Goal: Task Accomplishment & Management: Manage account settings

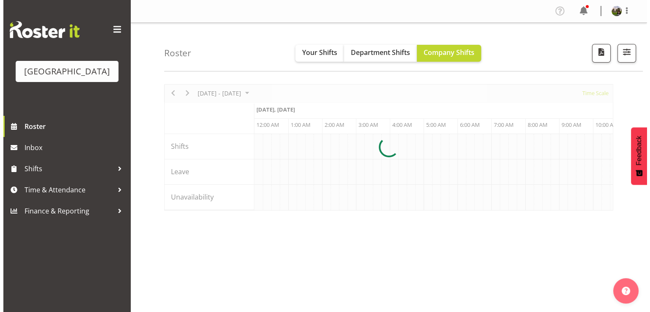
scroll to position [0, 2439]
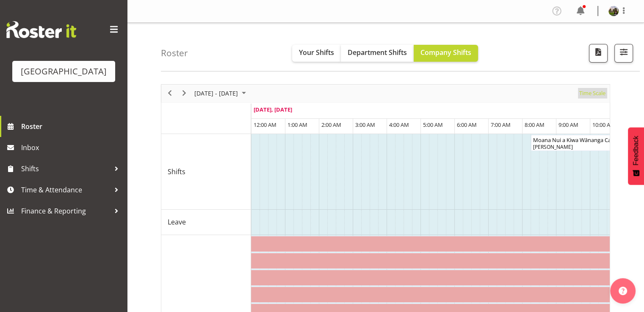
click at [588, 94] on span "Time Scale" at bounding box center [592, 93] width 28 height 11
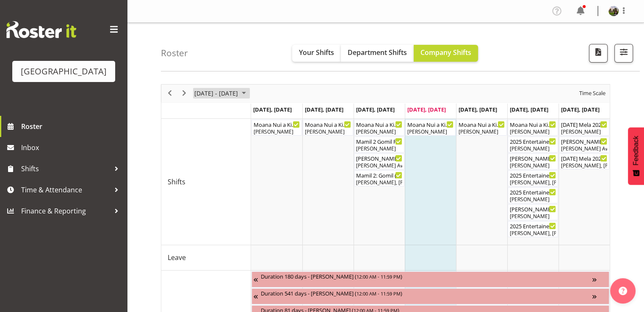
click at [249, 94] on span "October 2025" at bounding box center [244, 93] width 10 height 11
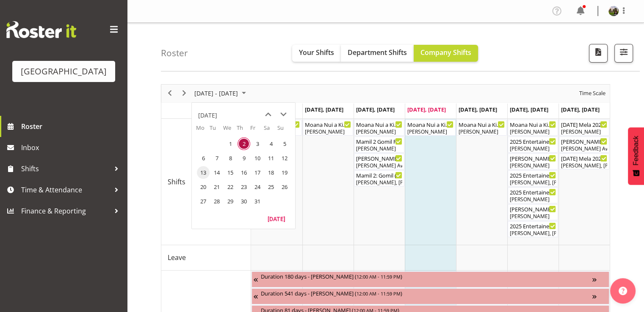
click at [202, 174] on span "13" at bounding box center [203, 172] width 13 height 13
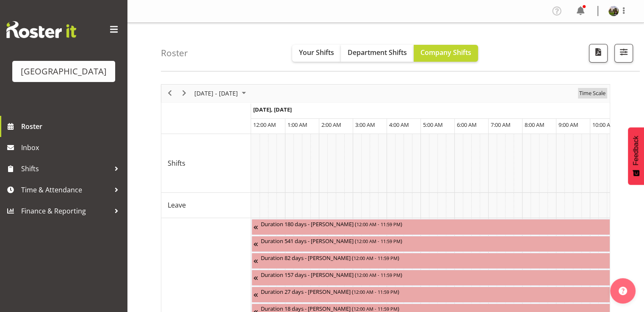
click at [592, 94] on span "Time Scale" at bounding box center [592, 93] width 28 height 11
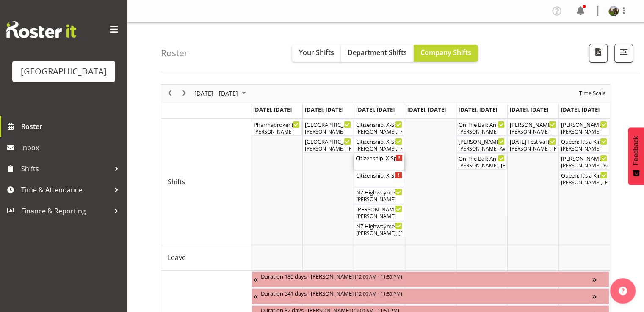
click at [371, 162] on div "Citizenship. X-Space. FOHM. PM ( 02:00 PM - 06:00 PM )" at bounding box center [379, 162] width 47 height 16
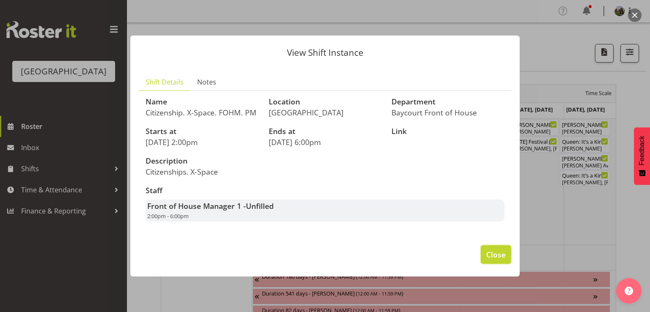
click at [495, 259] on span "Close" at bounding box center [496, 254] width 19 height 11
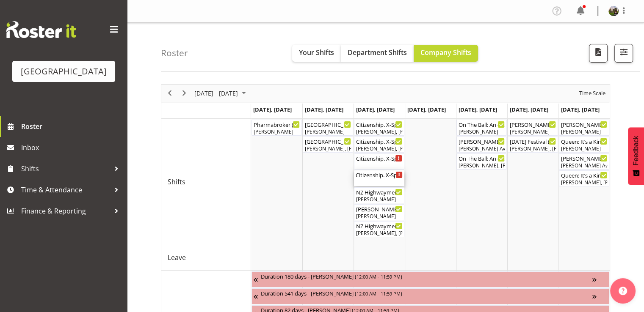
click at [384, 180] on div "Citizenship. X-Space .PM ( 02:00 PM - 05:30 PM )" at bounding box center [379, 179] width 47 height 16
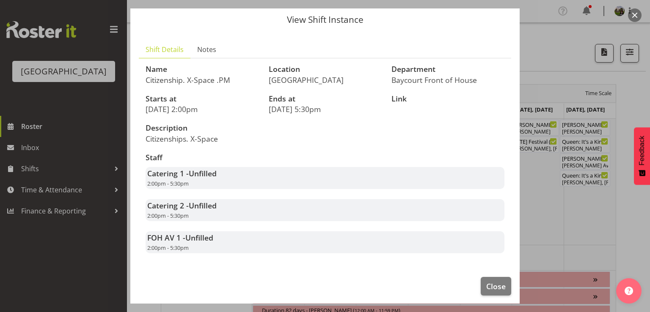
scroll to position [41, 0]
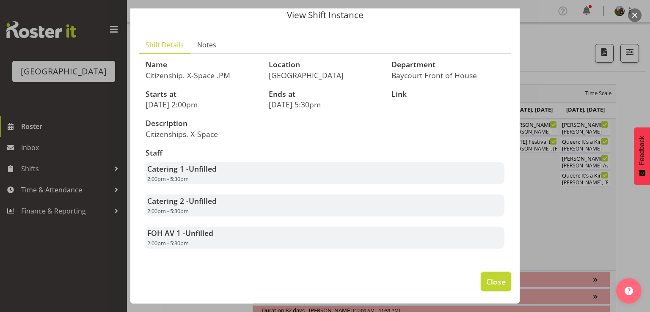
click at [490, 284] on span "Close" at bounding box center [496, 282] width 19 height 11
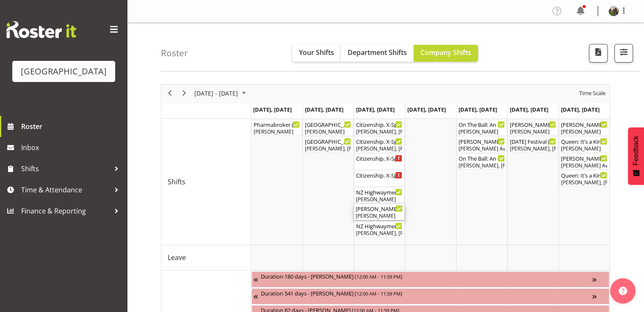
click at [376, 212] on div "Valerie - NZ Highwaymen ( 05:30 PM - 07:30 PM )" at bounding box center [379, 209] width 47 height 8
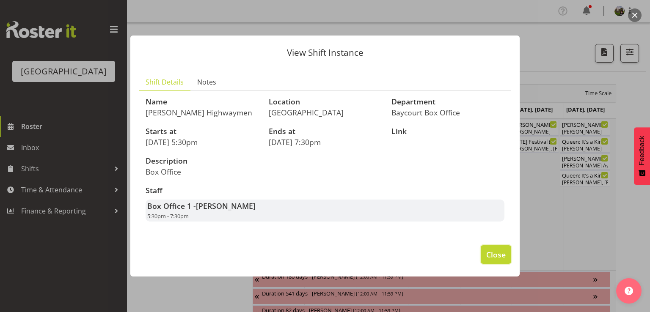
click at [492, 260] on span "Close" at bounding box center [496, 254] width 19 height 11
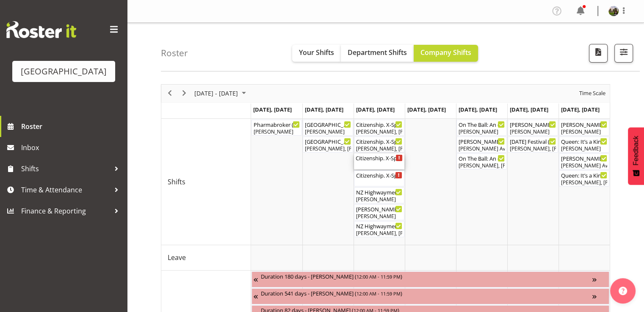
click at [380, 160] on div "Citizenship. X-Space. FOHM. PM ( 02:00 PM - 06:00 PM )" at bounding box center [379, 158] width 47 height 8
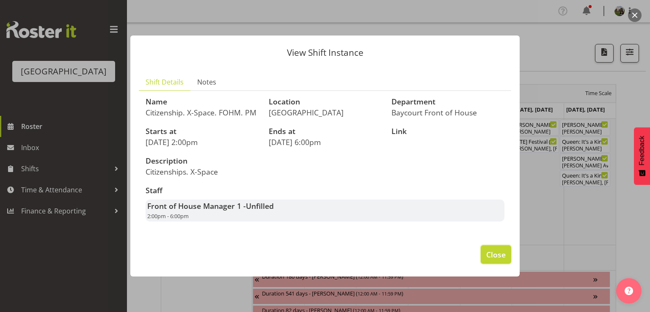
click at [498, 260] on span "Close" at bounding box center [496, 254] width 19 height 11
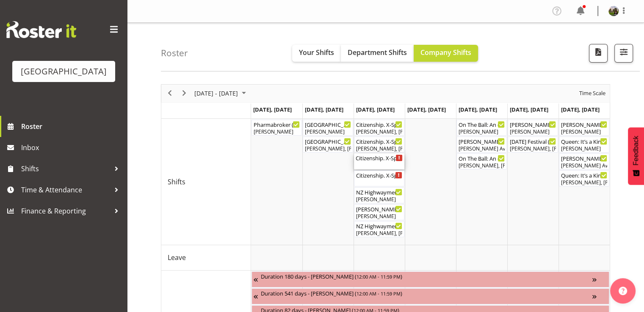
click at [373, 165] on div "Citizenship. X-Space. FOHM. PM ( 02:00 PM - 06:00 PM )" at bounding box center [379, 162] width 47 height 16
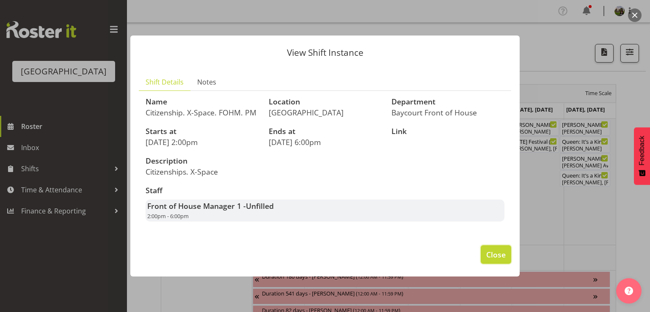
click at [493, 260] on span "Close" at bounding box center [496, 254] width 19 height 11
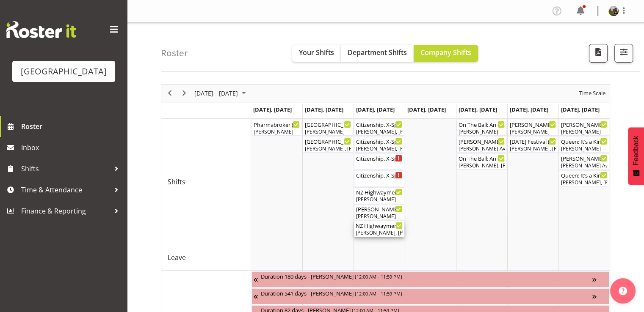
click at [372, 227] on div "NZ Highwaymen ( 06:00 PM - 10:00 PM )" at bounding box center [379, 225] width 47 height 8
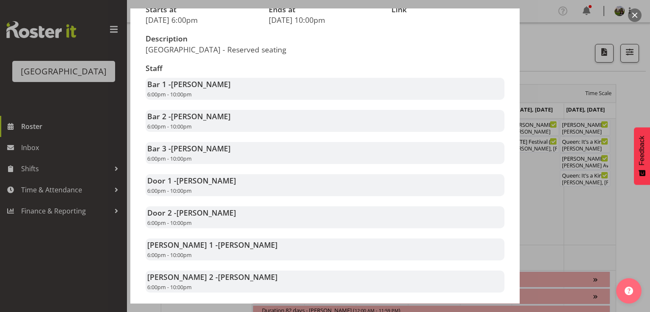
scroll to position [169, 0]
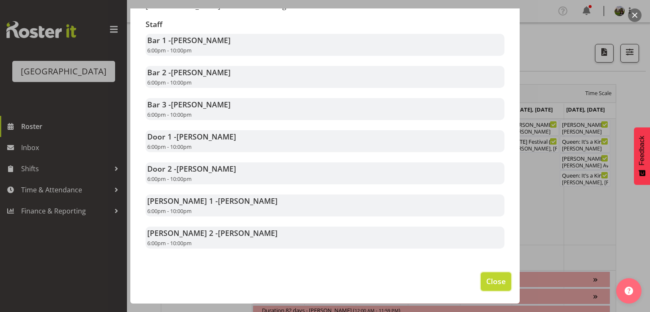
click at [491, 279] on span "Close" at bounding box center [496, 281] width 19 height 11
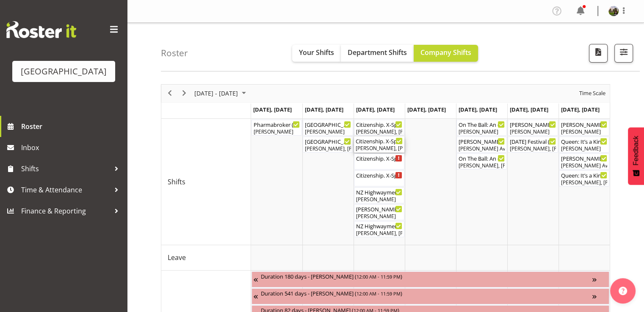
click at [377, 144] on div "Citizenship. X-Space ( 09:30 AM - 01:00 PM )" at bounding box center [379, 141] width 47 height 8
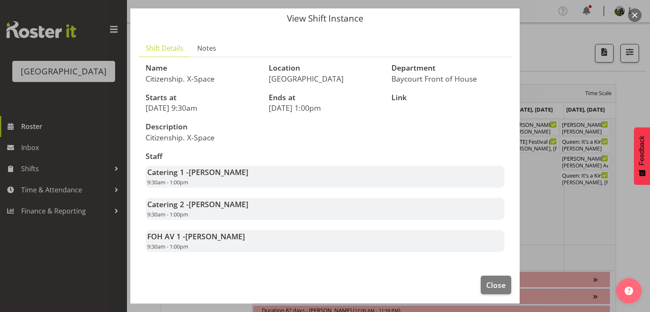
scroll to position [41, 0]
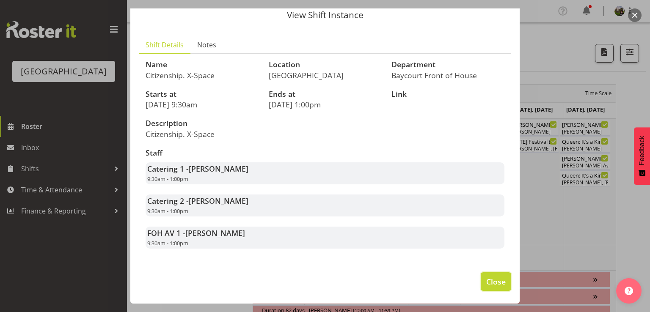
click at [487, 277] on span "Close" at bounding box center [496, 282] width 19 height 11
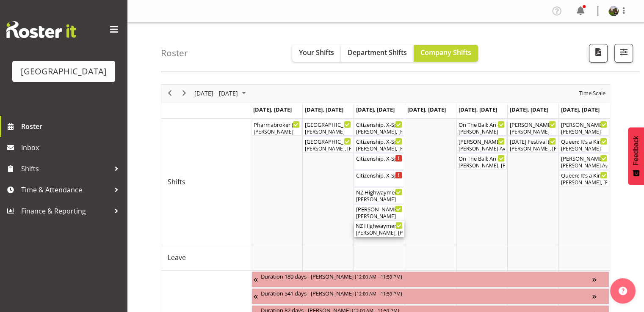
click at [376, 231] on div "Aaron Smart, Sumner Raos, Emma Johns, Ruby Grace, Skye Colonna, Chris Darlingto…" at bounding box center [379, 234] width 47 height 8
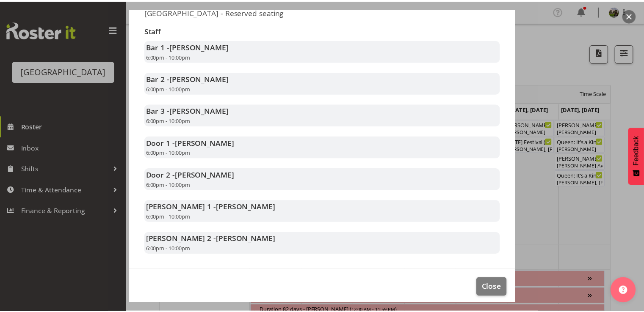
scroll to position [169, 0]
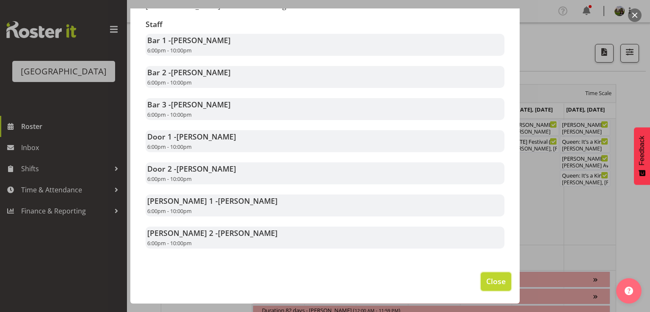
click at [496, 281] on span "Close" at bounding box center [496, 281] width 19 height 11
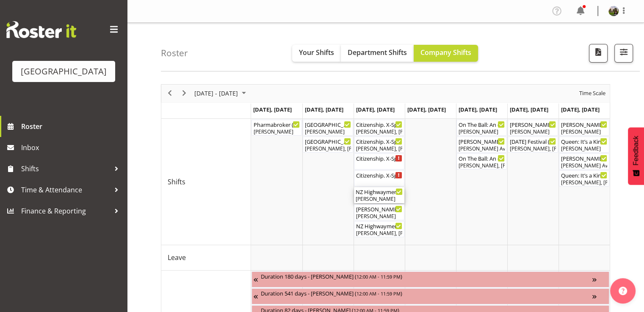
click at [370, 199] on div "[PERSON_NAME]" at bounding box center [379, 200] width 47 height 8
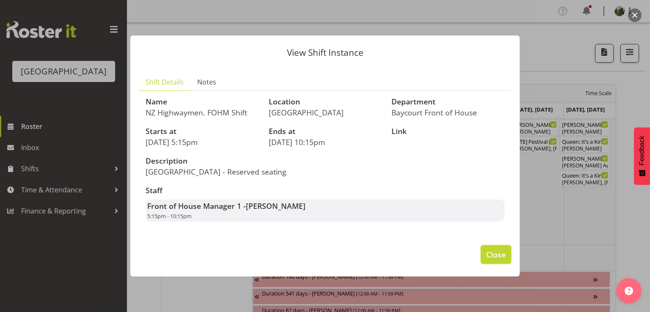
click at [497, 258] on span "Close" at bounding box center [496, 254] width 19 height 11
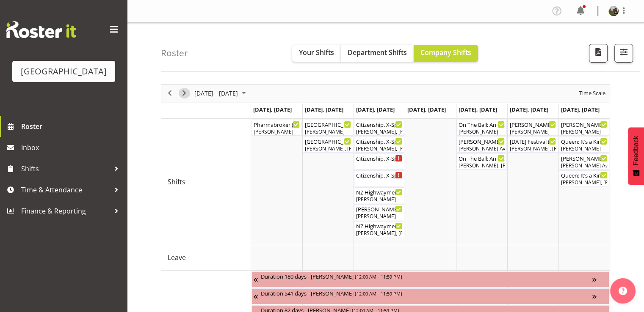
click at [185, 91] on span "Next" at bounding box center [184, 93] width 10 height 11
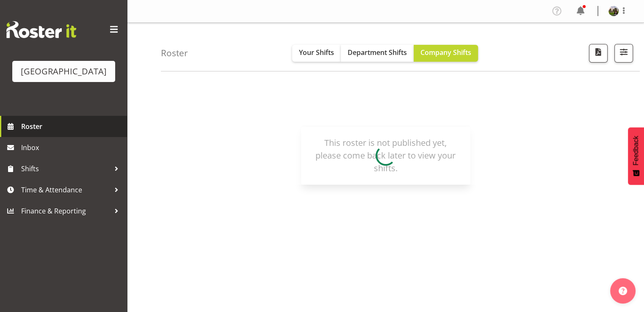
click at [30, 133] on span "Roster" at bounding box center [72, 126] width 102 height 13
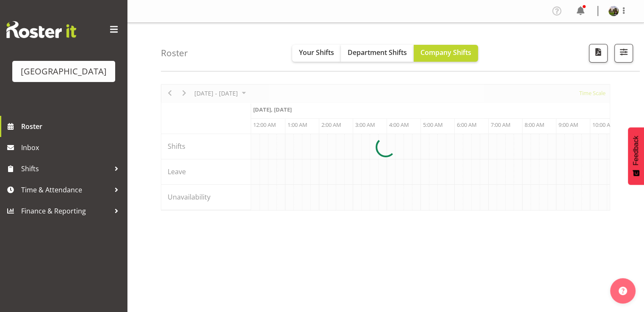
scroll to position [0, 2439]
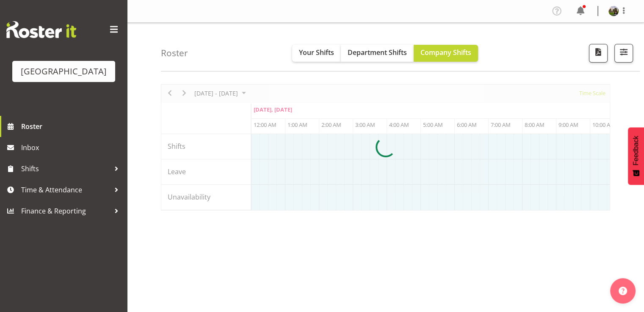
click at [225, 94] on div at bounding box center [385, 147] width 449 height 127
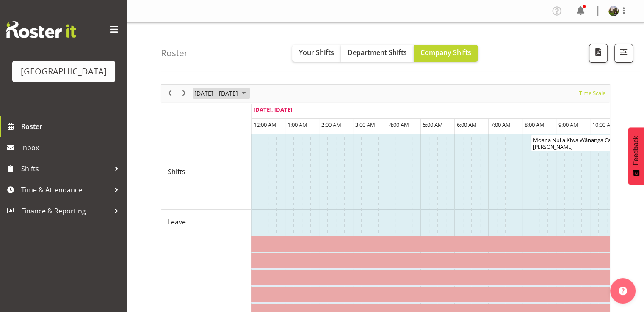
click at [202, 92] on span "Sep 29 - Oct 05, 2025" at bounding box center [216, 93] width 45 height 11
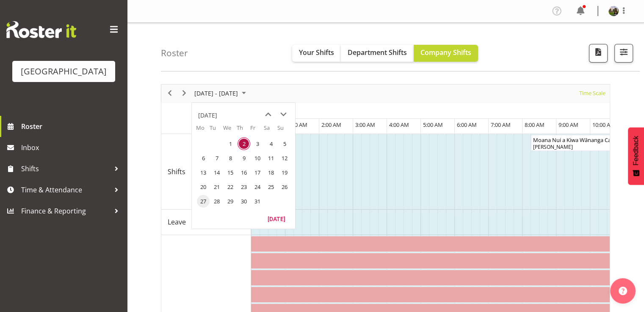
click at [202, 204] on span "27" at bounding box center [203, 201] width 13 height 13
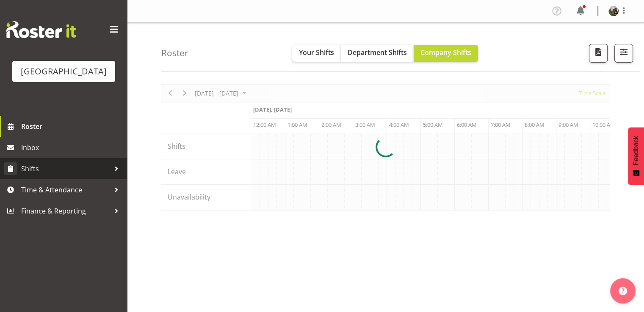
scroll to position [0, 2439]
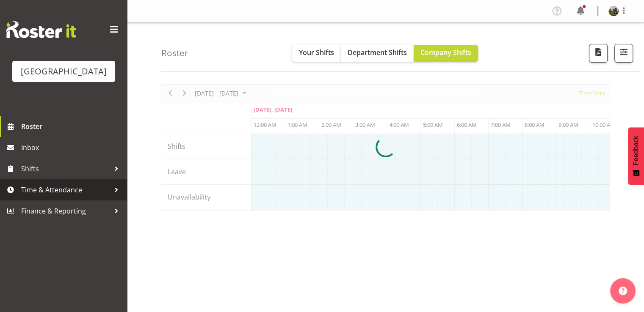
click at [61, 196] on span "Time & Attendance" at bounding box center [65, 190] width 89 height 13
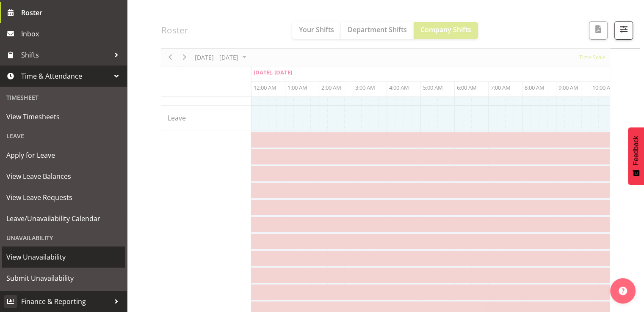
scroll to position [274, 0]
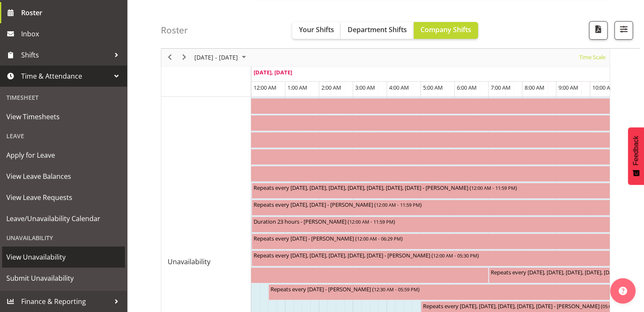
click at [57, 258] on span "View Unavailability" at bounding box center [63, 257] width 114 height 13
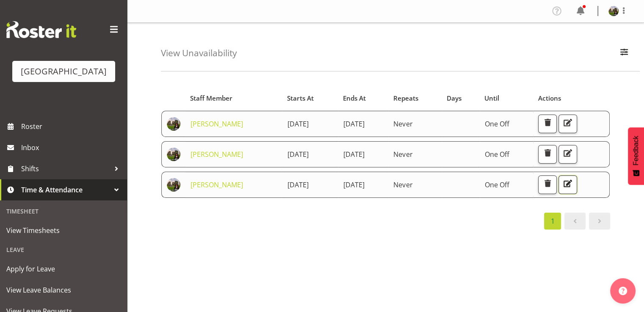
click at [573, 180] on span "button" at bounding box center [567, 183] width 11 height 11
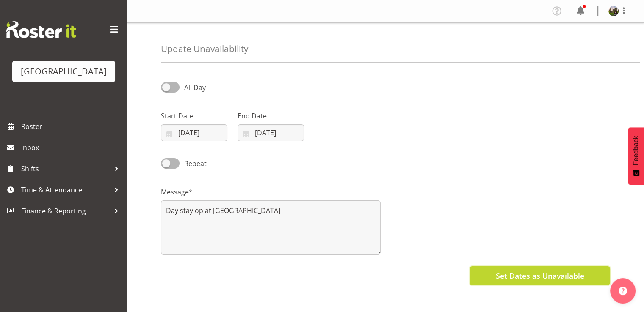
click at [509, 276] on span "Set Dates as Unavailable" at bounding box center [539, 276] width 88 height 11
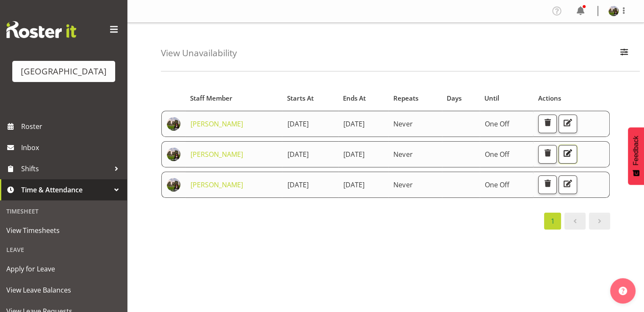
click at [573, 155] on span "button" at bounding box center [567, 153] width 11 height 11
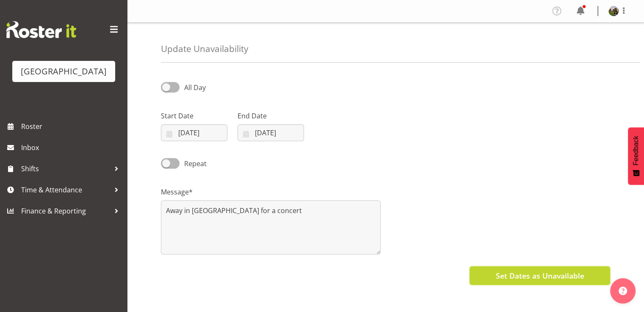
click at [527, 277] on span "Set Dates as Unavailable" at bounding box center [539, 276] width 88 height 11
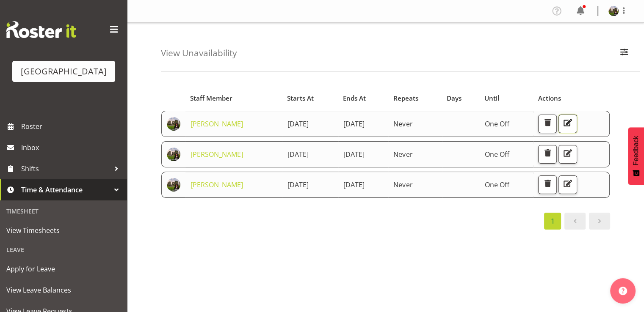
click at [573, 121] on span "button" at bounding box center [567, 122] width 11 height 11
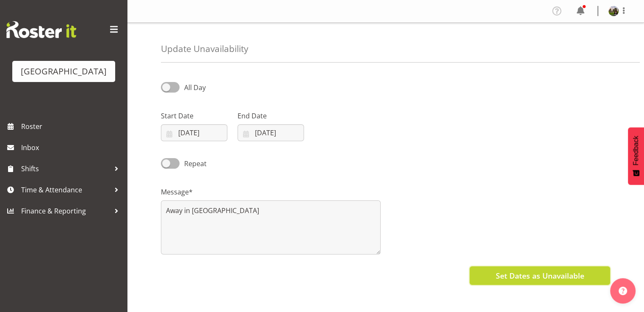
click at [531, 274] on span "Set Dates as Unavailable" at bounding box center [539, 276] width 88 height 11
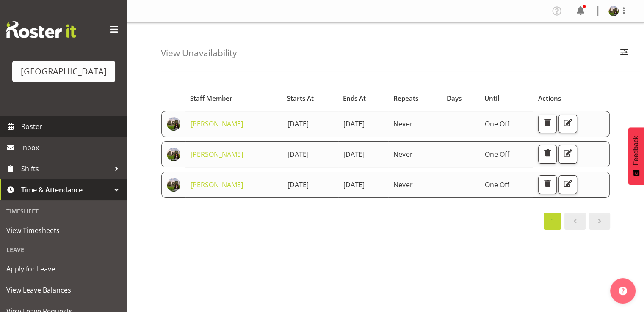
click at [36, 133] on span "Roster" at bounding box center [72, 126] width 102 height 13
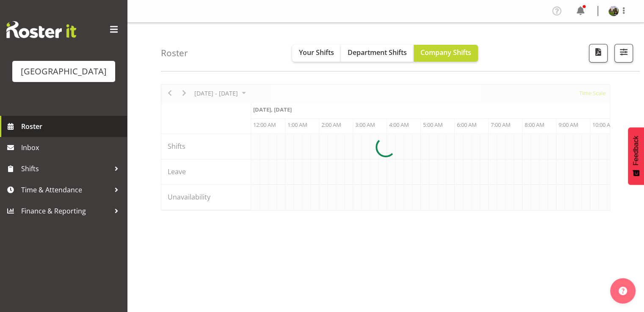
scroll to position [0, 2439]
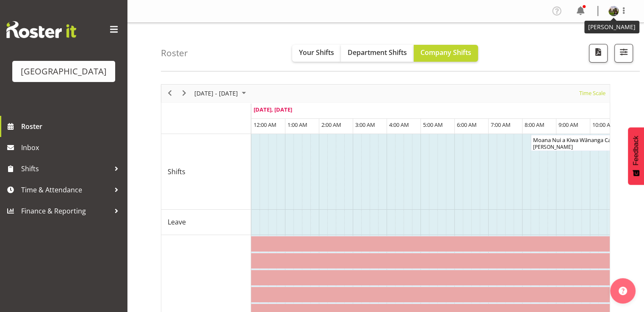
click at [613, 12] on img at bounding box center [613, 11] width 10 height 10
click at [572, 44] on link "Log Out" at bounding box center [588, 44] width 81 height 15
